Goal: Complete application form

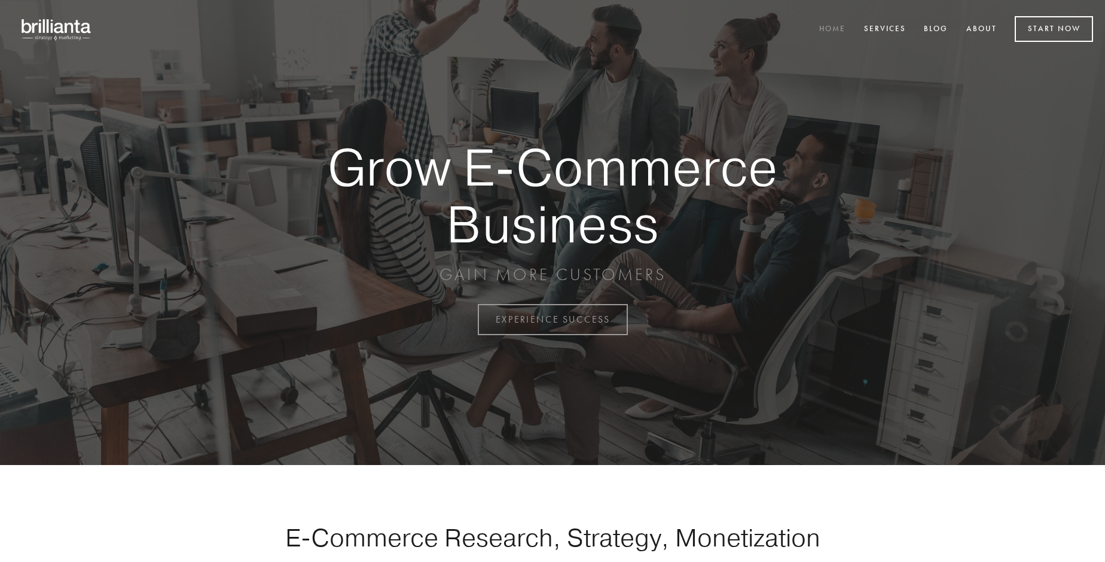
scroll to position [3135, 0]
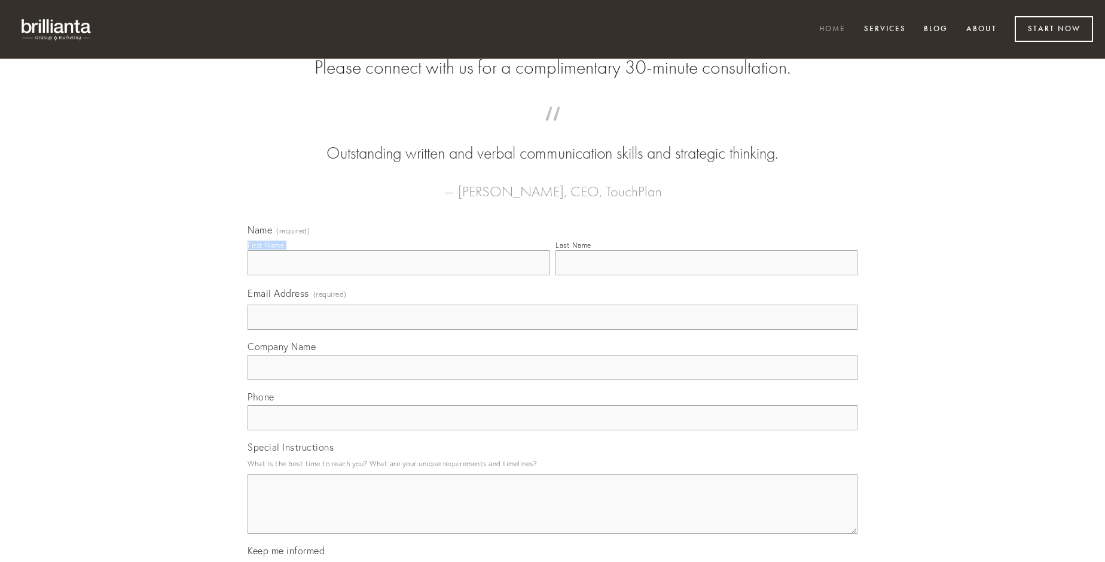
type input "[PERSON_NAME]"
click at [706, 275] on input "Last Name" at bounding box center [707, 262] width 302 height 25
type input "[PERSON_NAME]"
click at [553, 330] on input "Email Address (required)" at bounding box center [553, 316] width 610 height 25
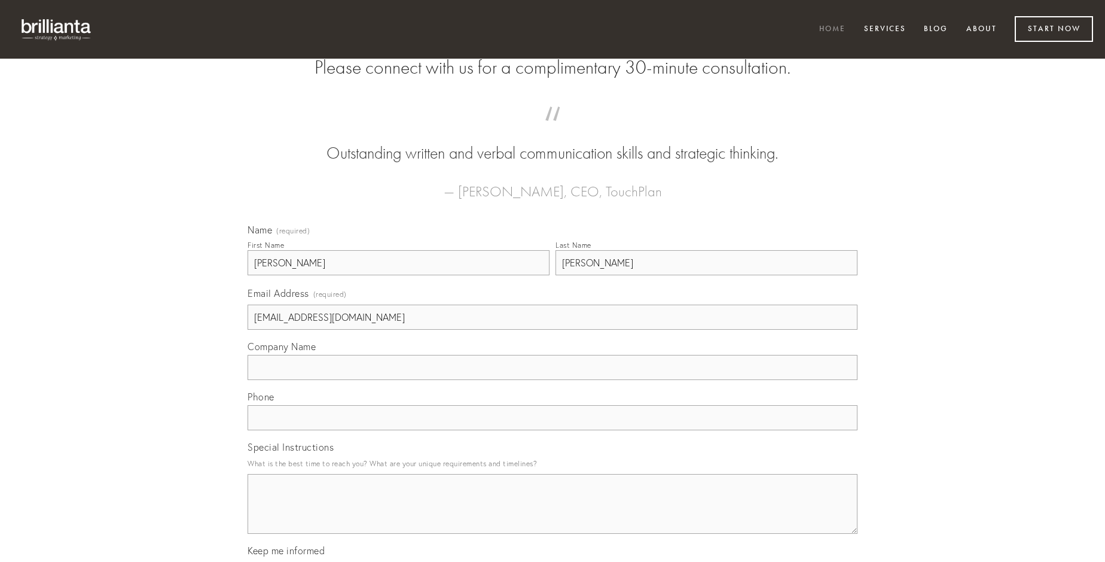
type input "[EMAIL_ADDRESS][DOMAIN_NAME]"
click at [553, 380] on input "Company Name" at bounding box center [553, 367] width 610 height 25
type input "ancilla"
click at [553, 430] on input "text" at bounding box center [553, 417] width 610 height 25
click at [553, 514] on textarea "Special Instructions" at bounding box center [553, 504] width 610 height 60
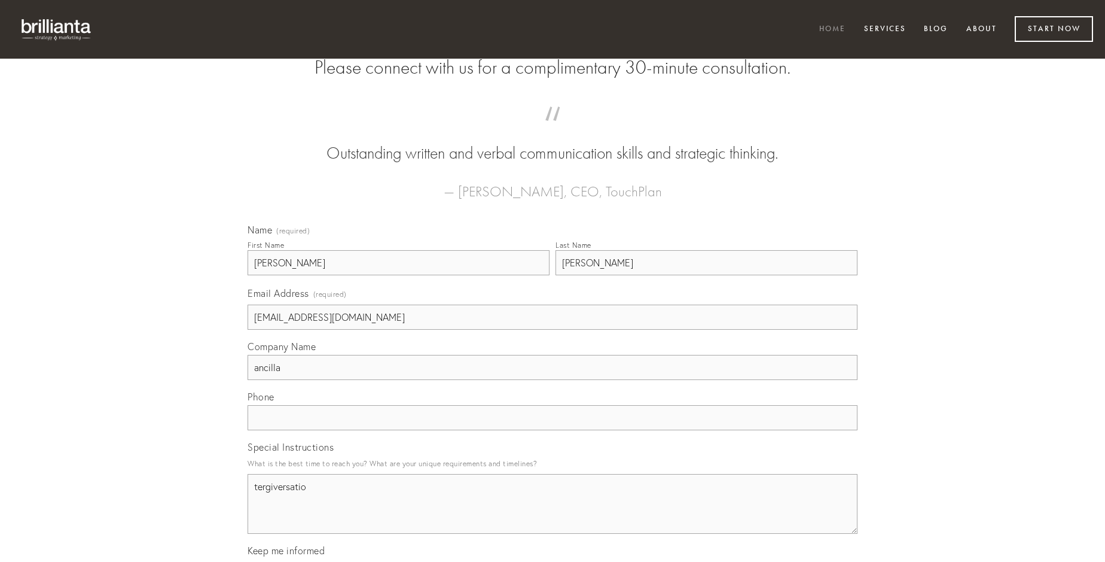
type textarea "tergiversatio"
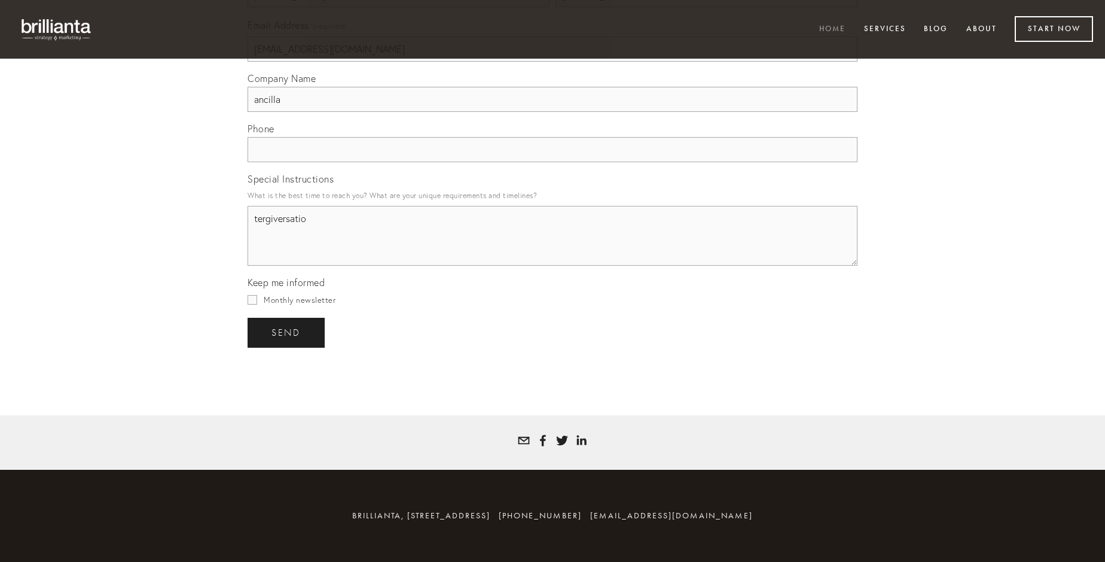
click at [287, 332] on span "send" at bounding box center [286, 332] width 29 height 11
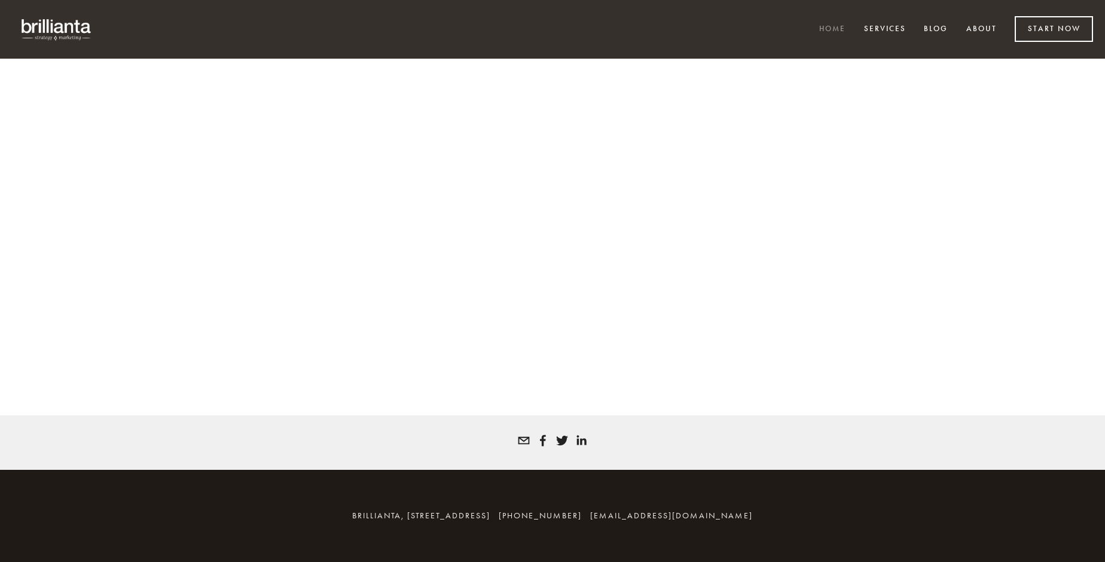
scroll to position [3119, 0]
